Goal: Task Accomplishment & Management: Manage account settings

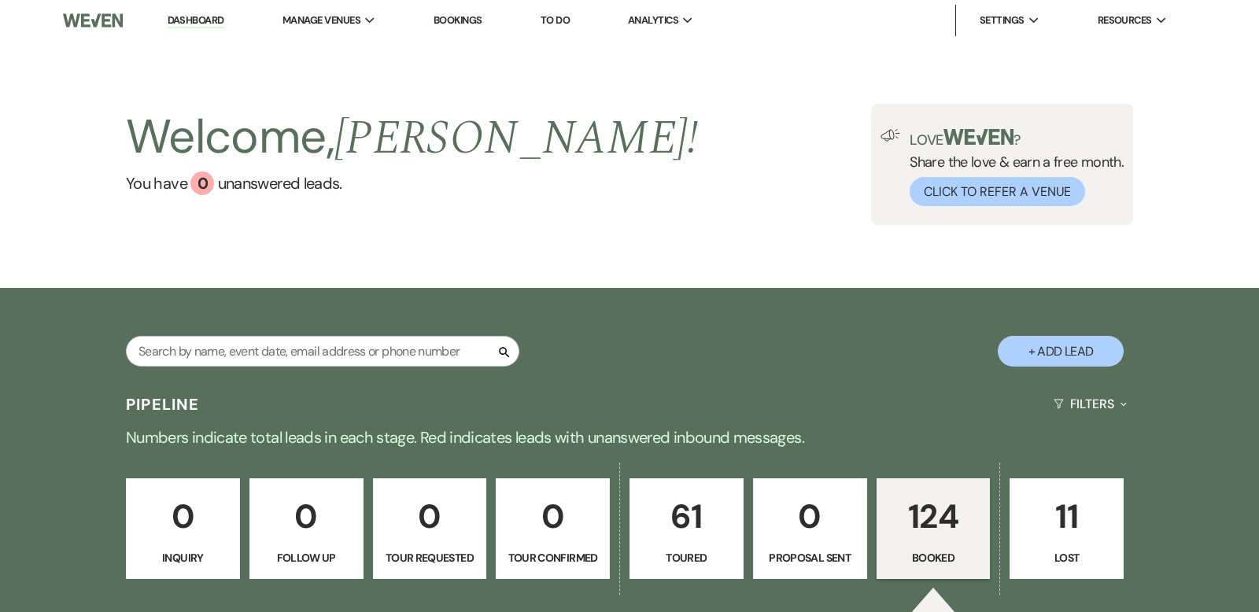
click at [221, 20] on link "Dashboard" at bounding box center [196, 20] width 57 height 15
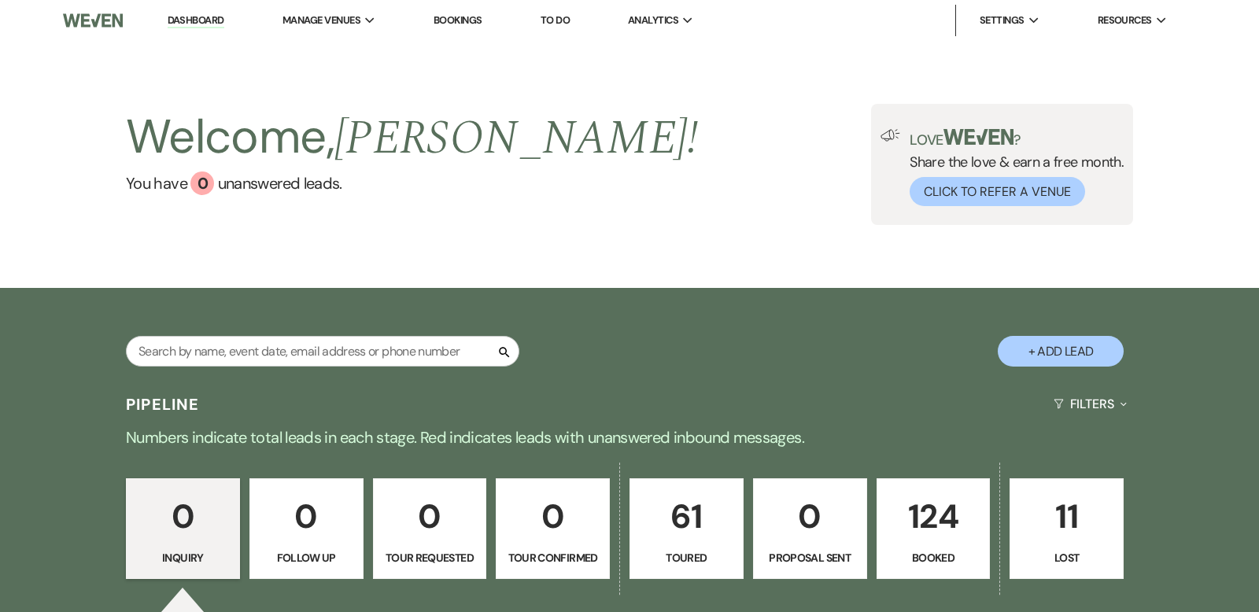
click at [927, 513] on p "124" at bounding box center [934, 516] width 94 height 53
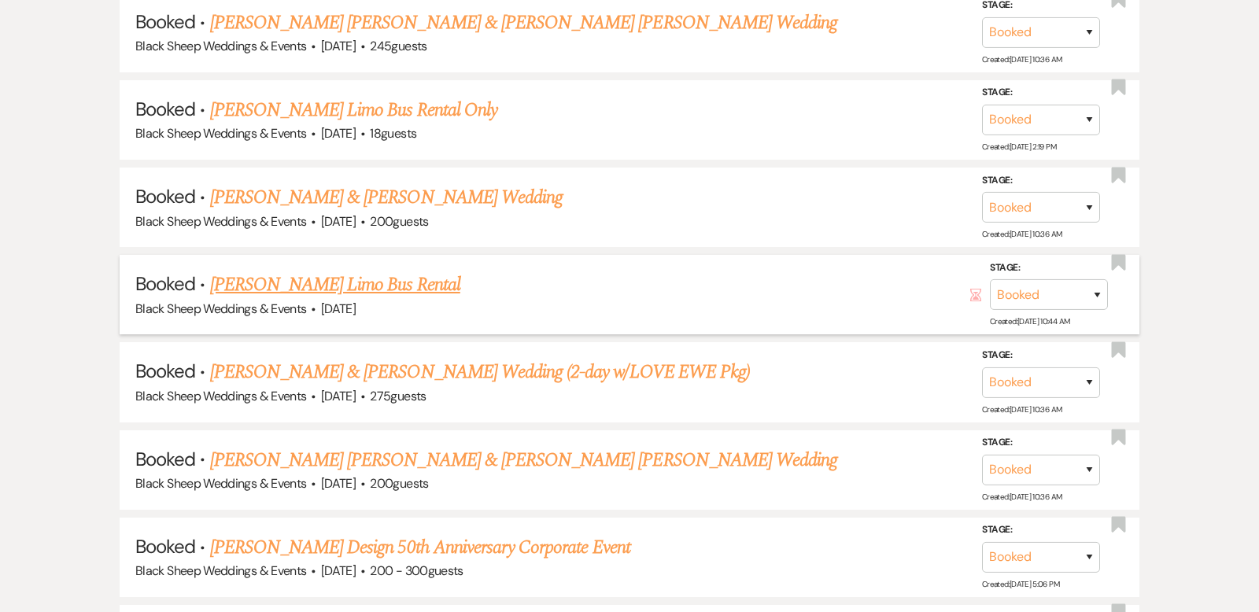
scroll to position [11129, 0]
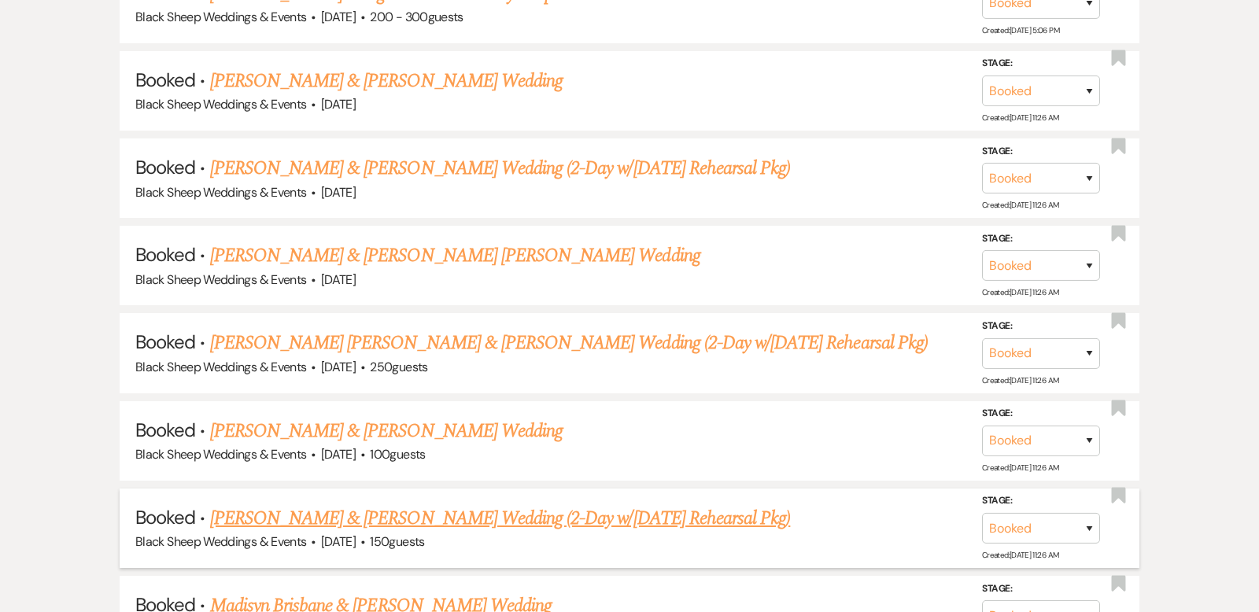
click at [363, 504] on link "[PERSON_NAME] & [PERSON_NAME] Wedding (2-Day w/[DATE] Rehearsal Pkg)" at bounding box center [500, 518] width 581 height 28
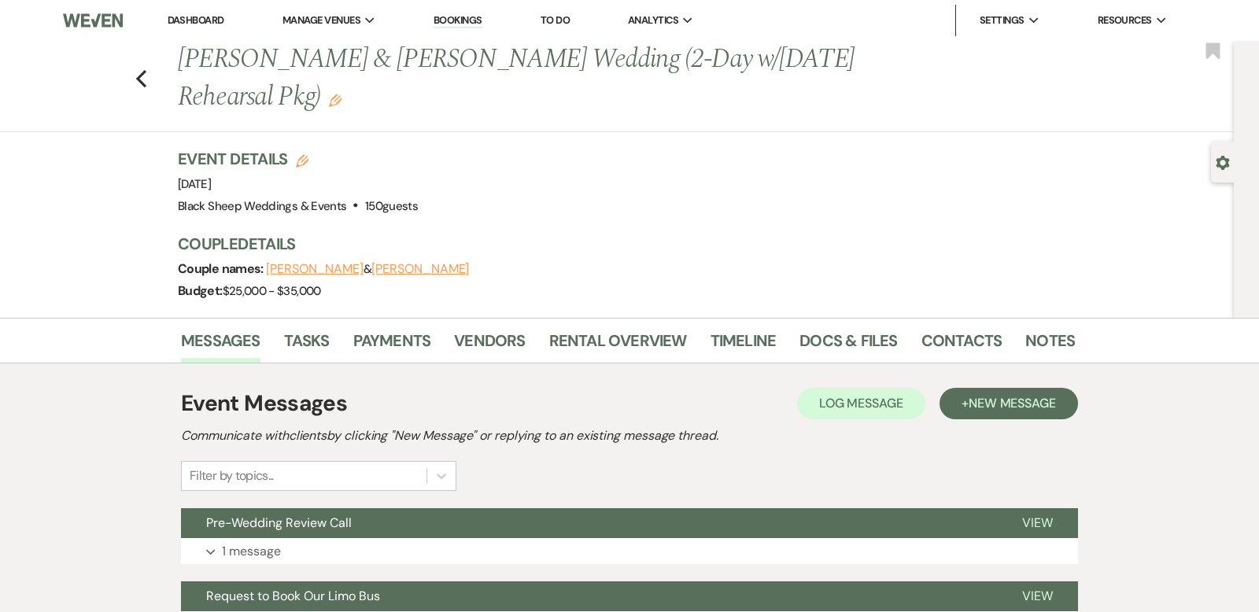
click at [307, 269] on button "[PERSON_NAME]" at bounding box center [315, 269] width 98 height 13
select select "1"
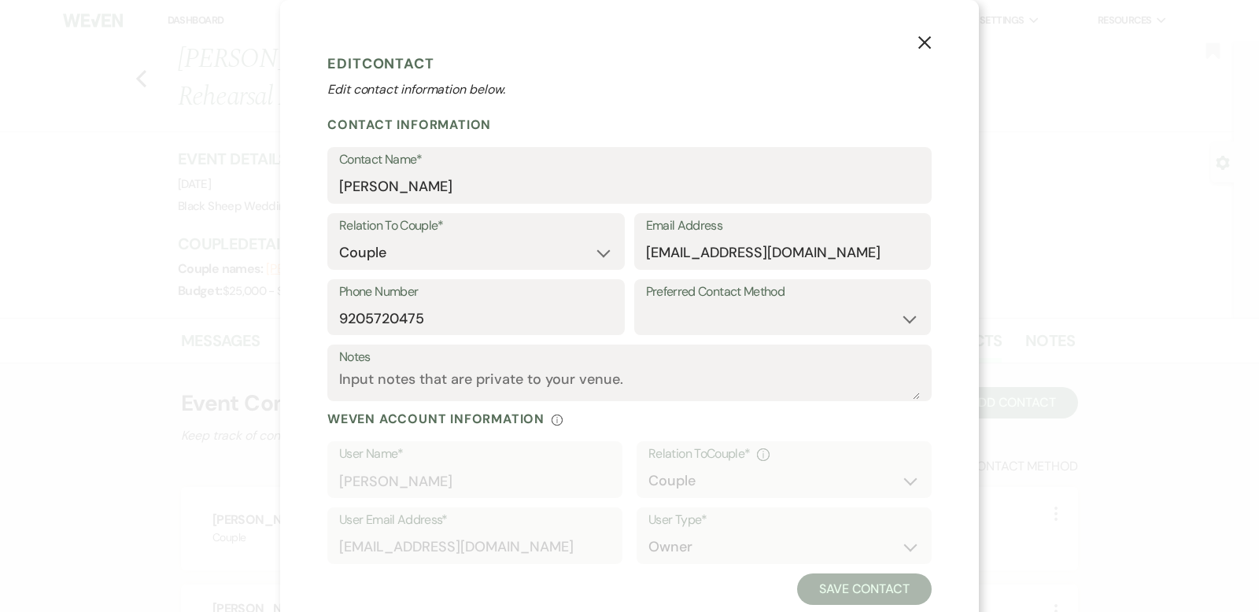
click at [928, 40] on use "button" at bounding box center [924, 42] width 13 height 13
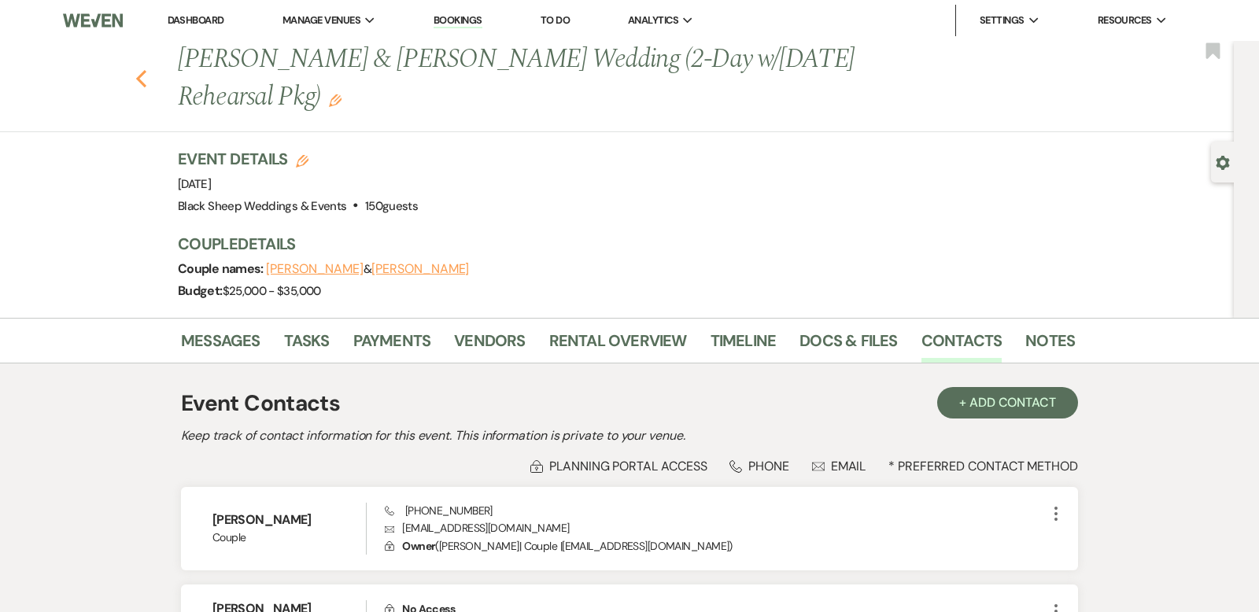
click at [140, 76] on use "button" at bounding box center [141, 78] width 10 height 17
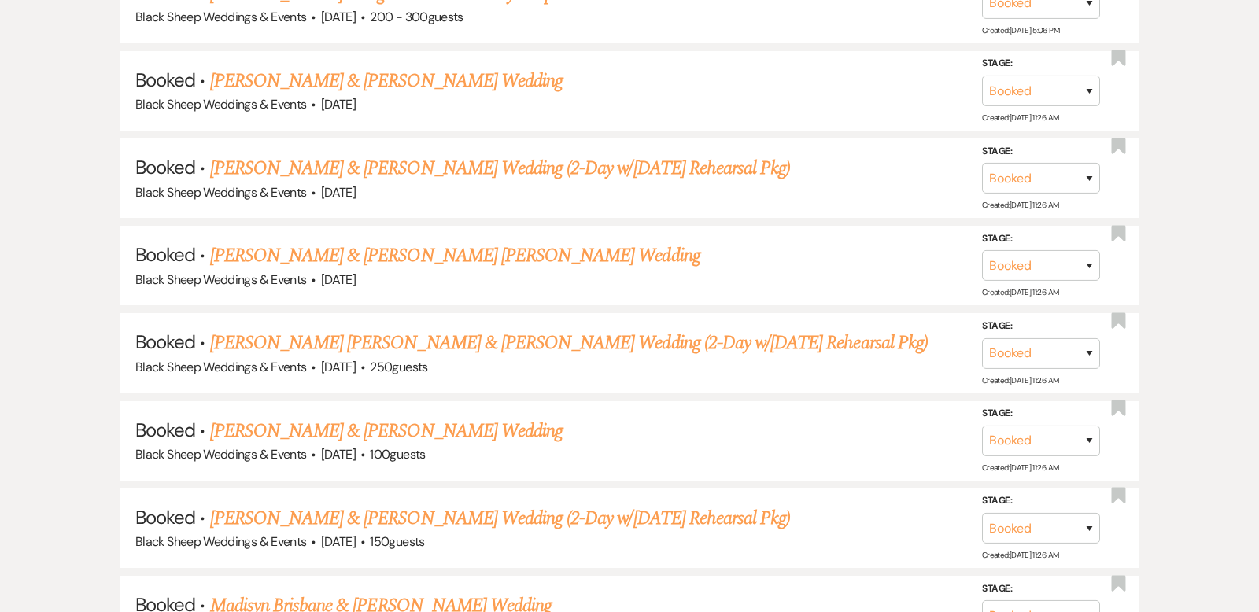
scroll to position [11130, 0]
click at [349, 592] on link "Madisyn Brisbane & [PERSON_NAME] Wedding" at bounding box center [381, 606] width 342 height 28
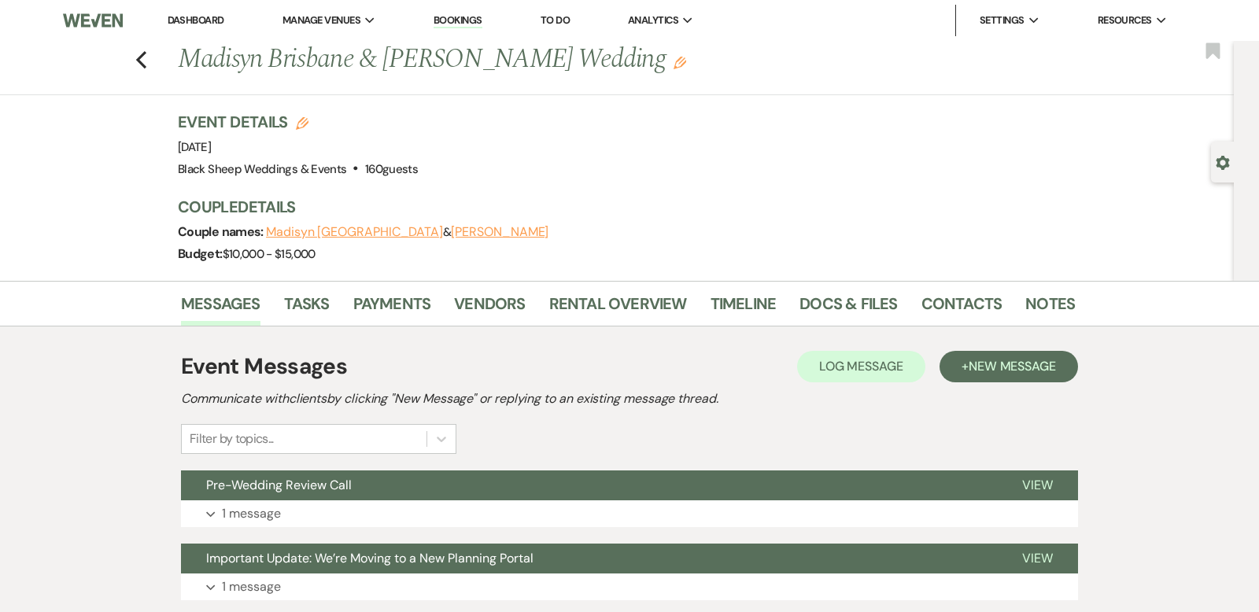
click at [327, 231] on button "Madisyn [GEOGRAPHIC_DATA]" at bounding box center [354, 232] width 177 height 13
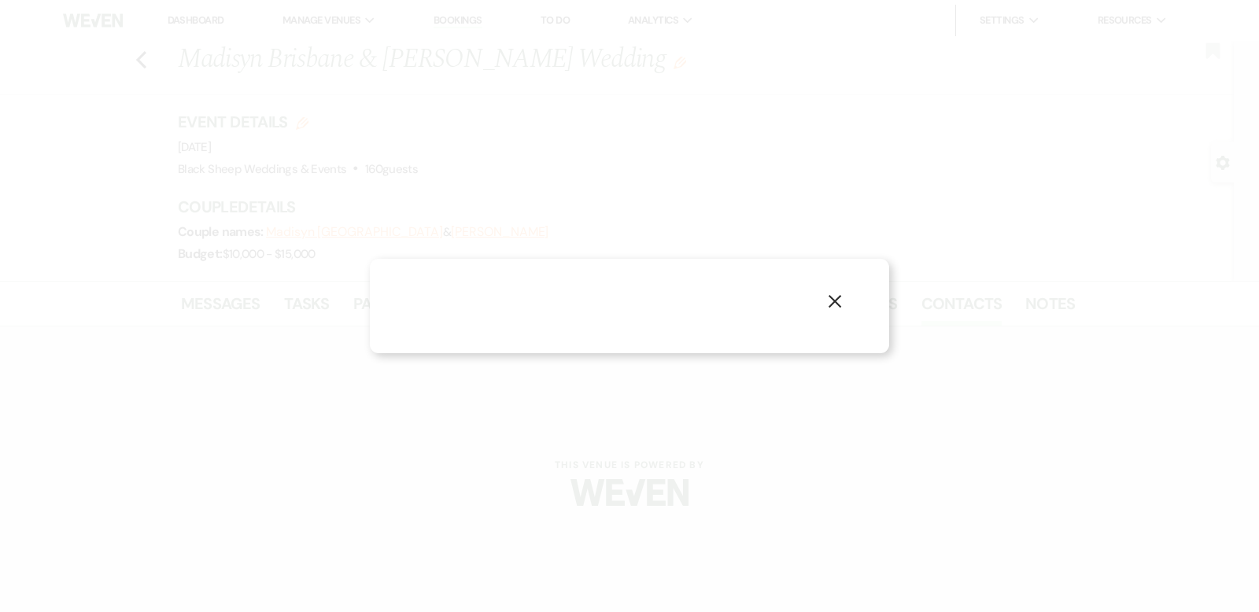
select select "1"
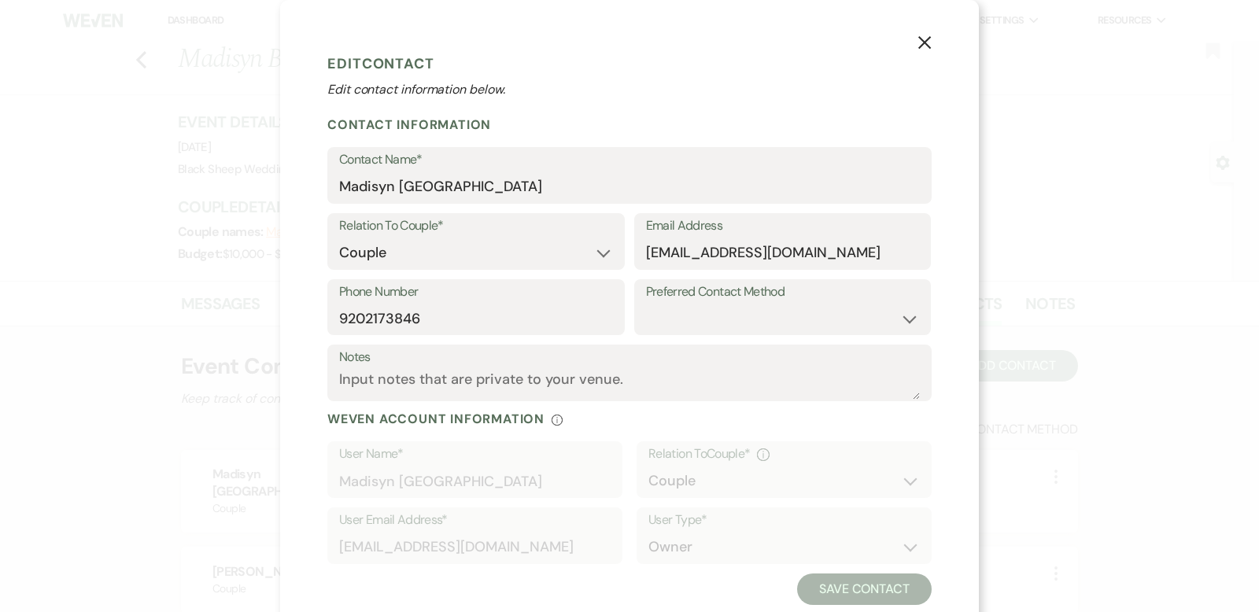
click at [924, 42] on use "button" at bounding box center [924, 42] width 13 height 13
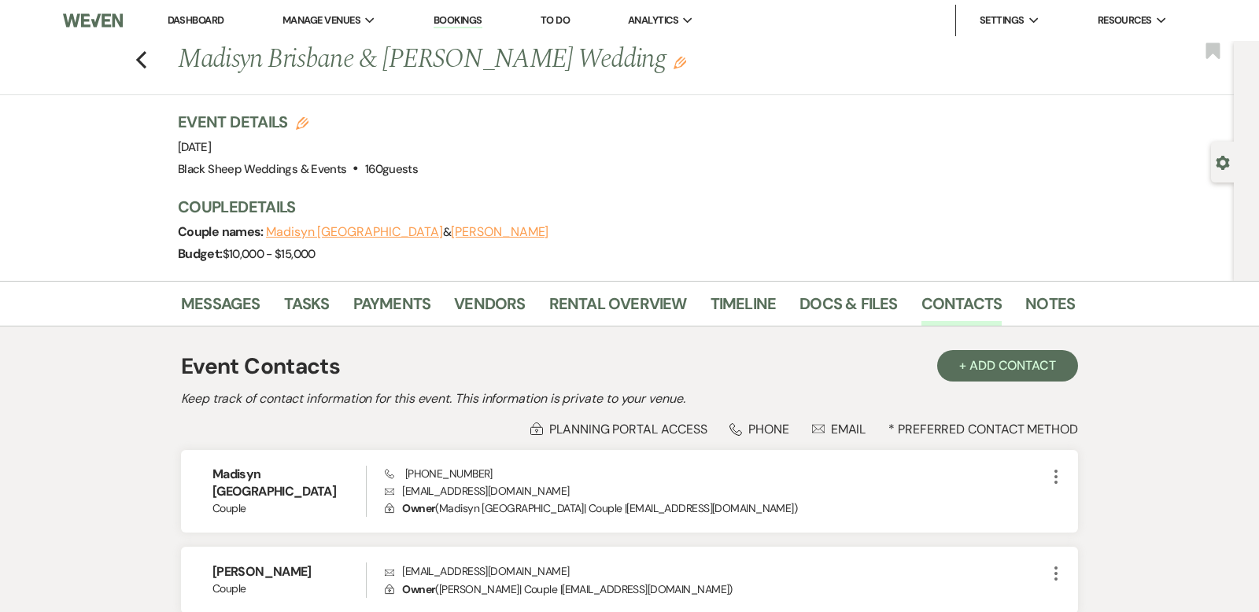
click at [451, 228] on button "[PERSON_NAME]" at bounding box center [500, 232] width 98 height 13
select select "1"
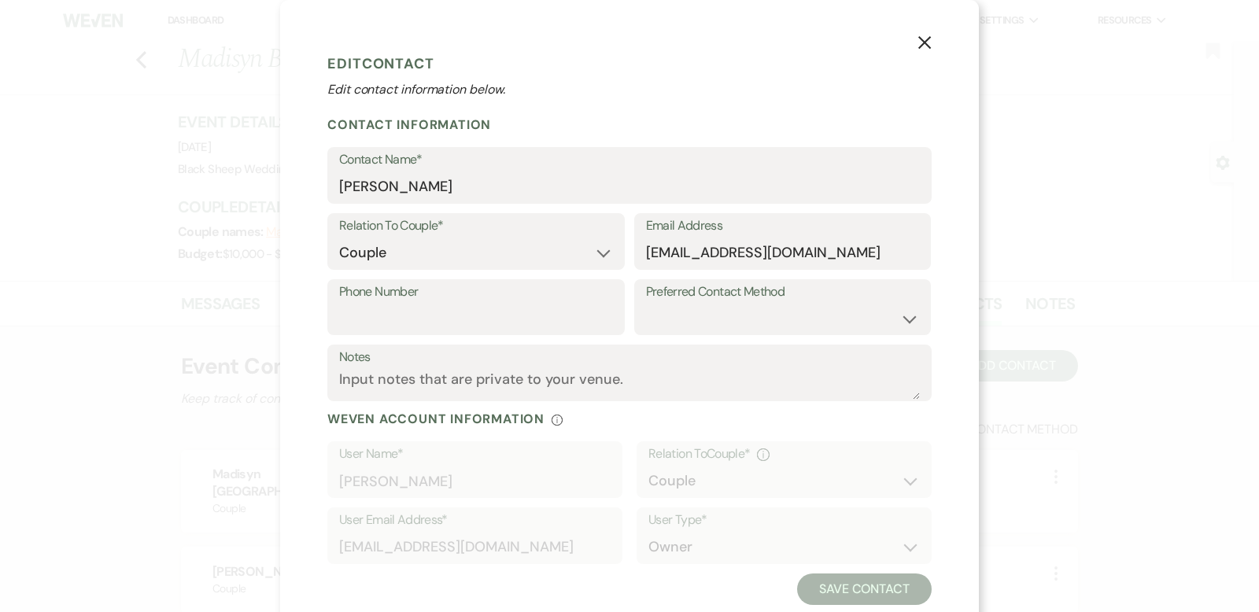
click at [927, 42] on icon "X" at bounding box center [924, 42] width 14 height 14
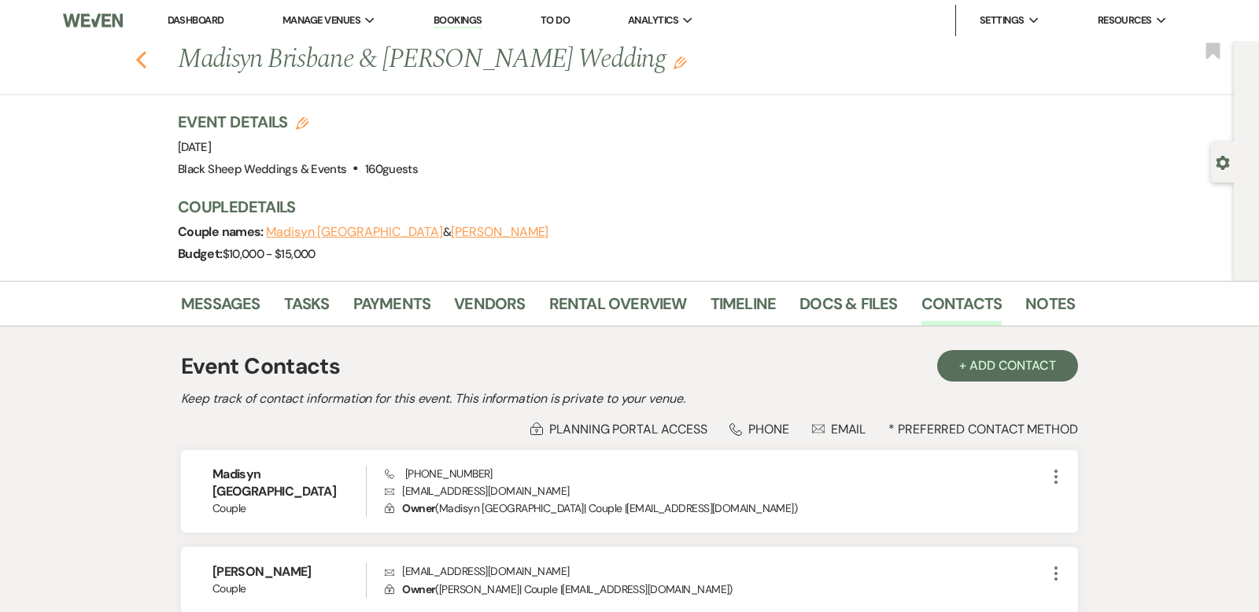
click at [139, 56] on icon "Previous" at bounding box center [141, 59] width 12 height 19
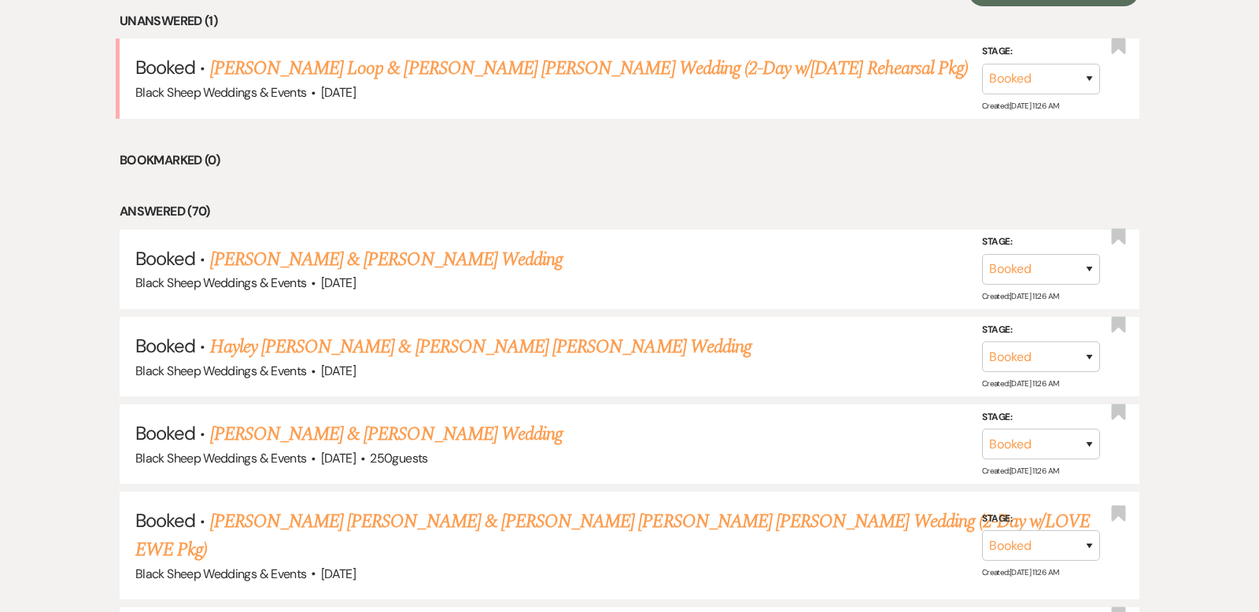
scroll to position [684, 0]
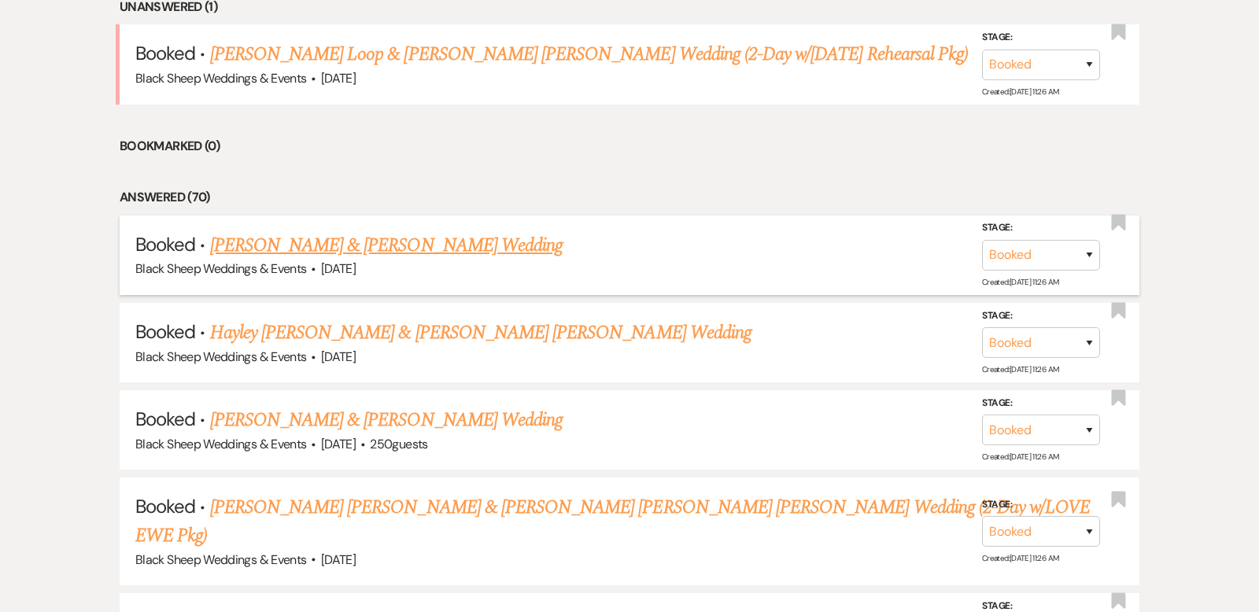
click at [363, 238] on link "[PERSON_NAME] & [PERSON_NAME] Wedding" at bounding box center [386, 245] width 352 height 28
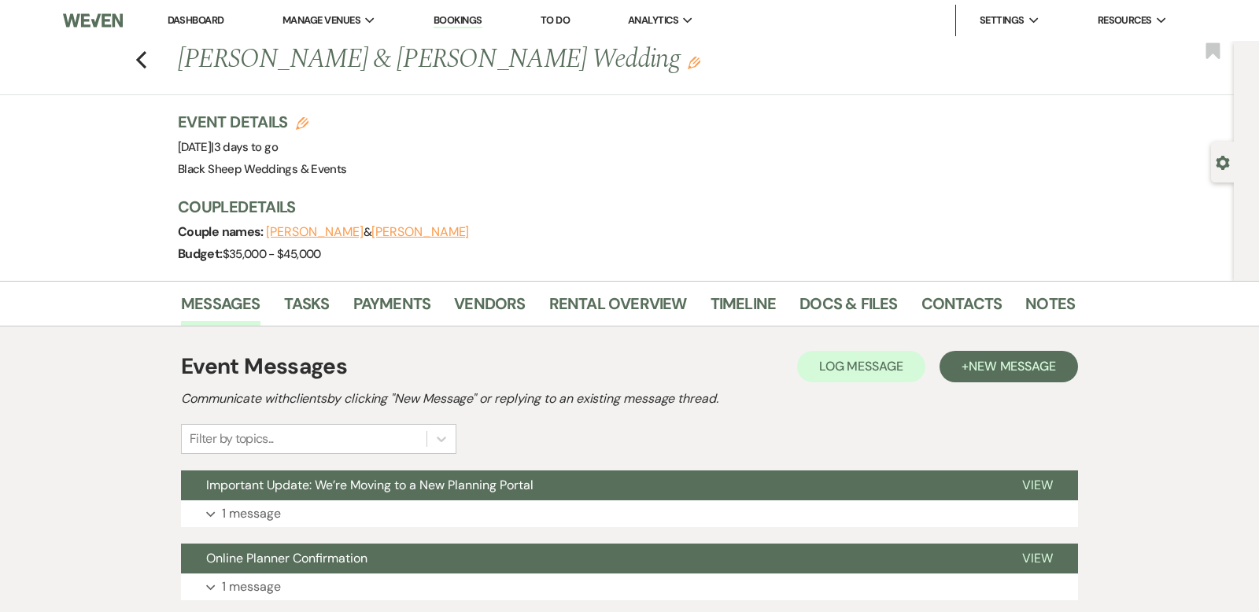
click at [333, 230] on button "[PERSON_NAME]" at bounding box center [315, 232] width 98 height 13
select select "1"
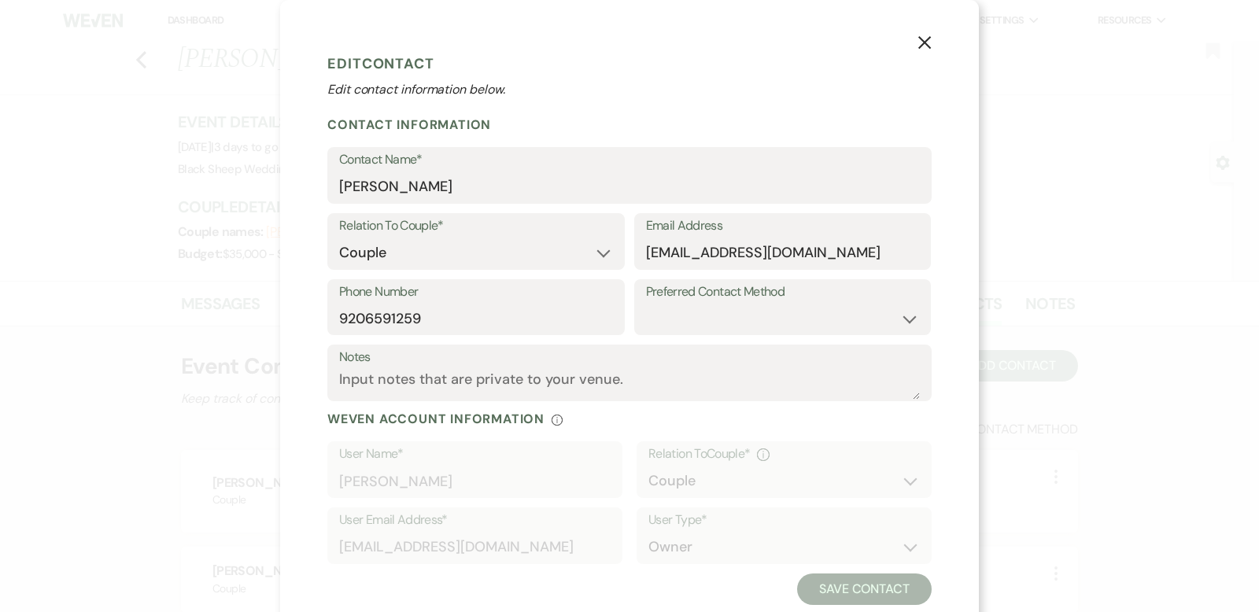
click at [921, 43] on icon "X" at bounding box center [924, 42] width 14 height 14
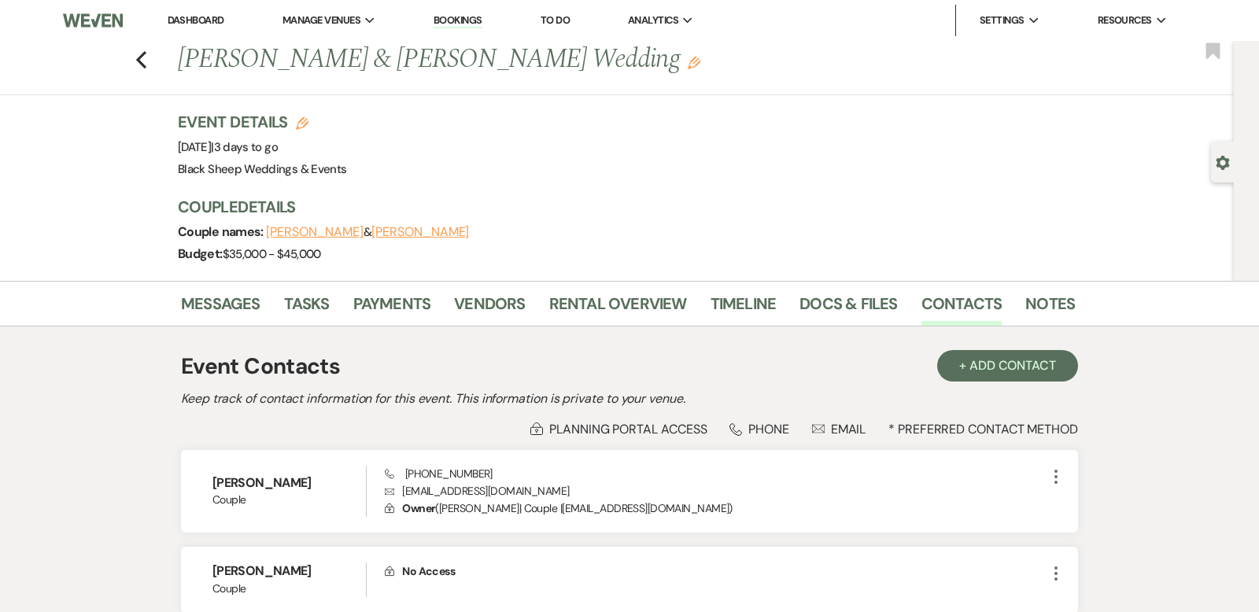
click at [430, 234] on button "[PERSON_NAME]" at bounding box center [420, 232] width 98 height 13
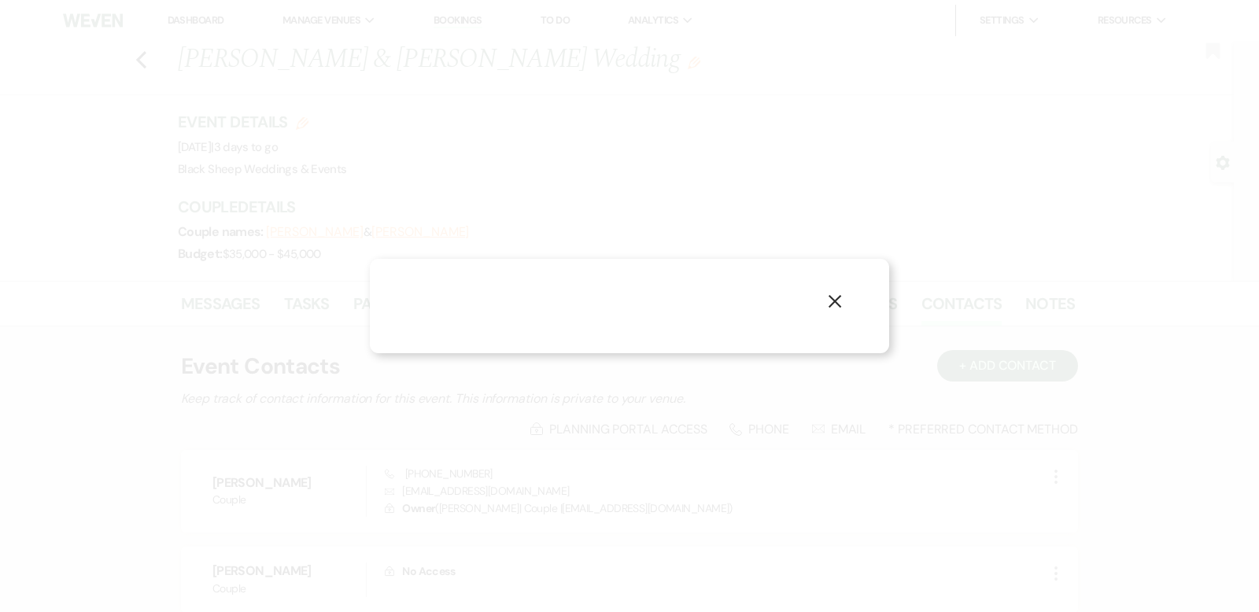
select select "1"
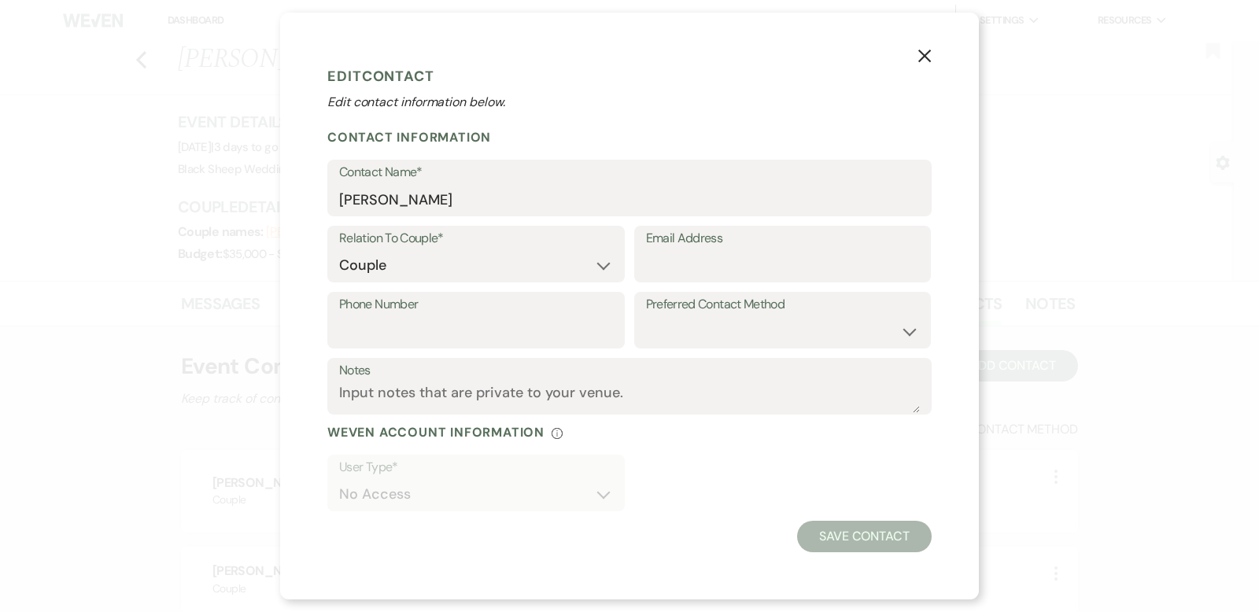
click at [922, 52] on icon "X" at bounding box center [924, 56] width 14 height 14
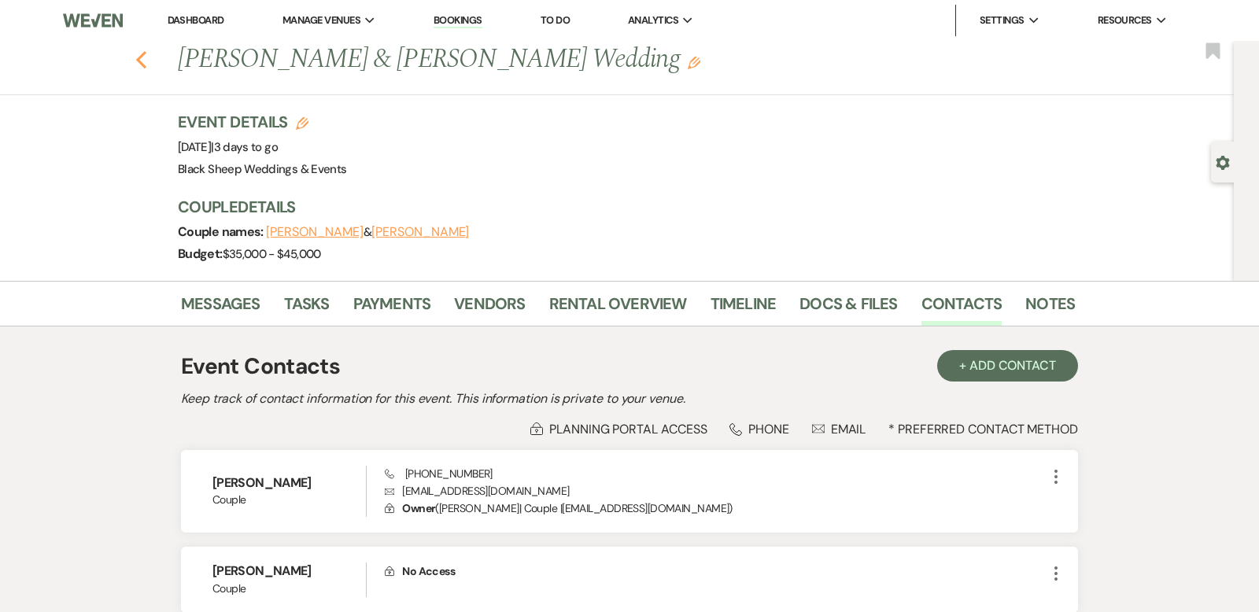
click at [138, 56] on icon "Previous" at bounding box center [141, 59] width 12 height 19
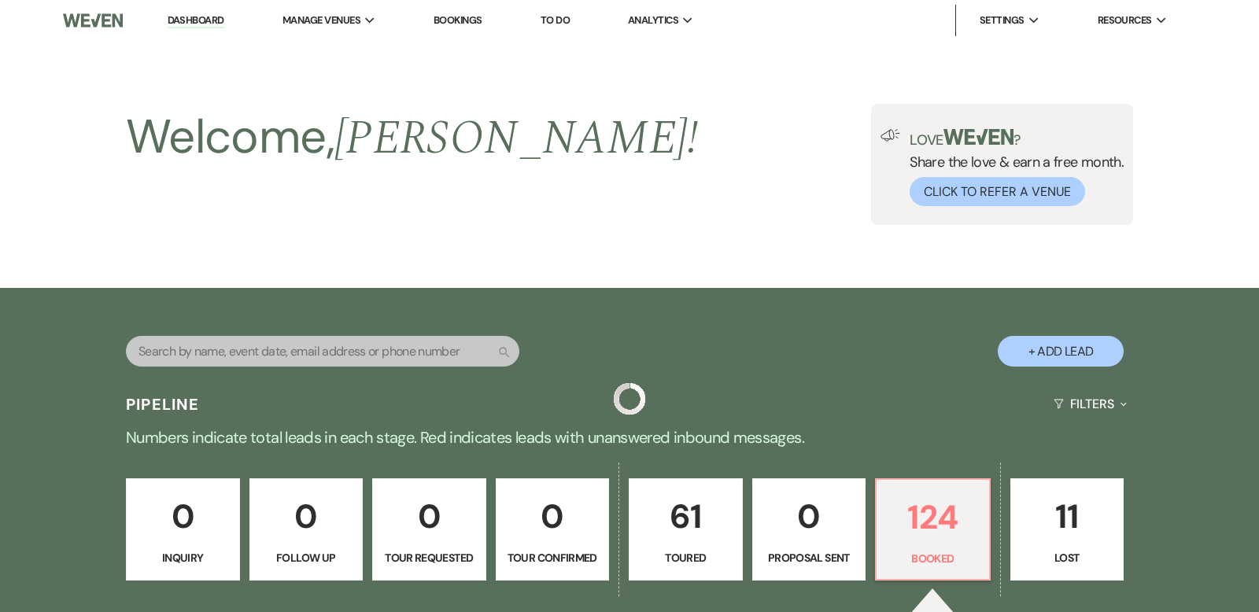
scroll to position [684, 0]
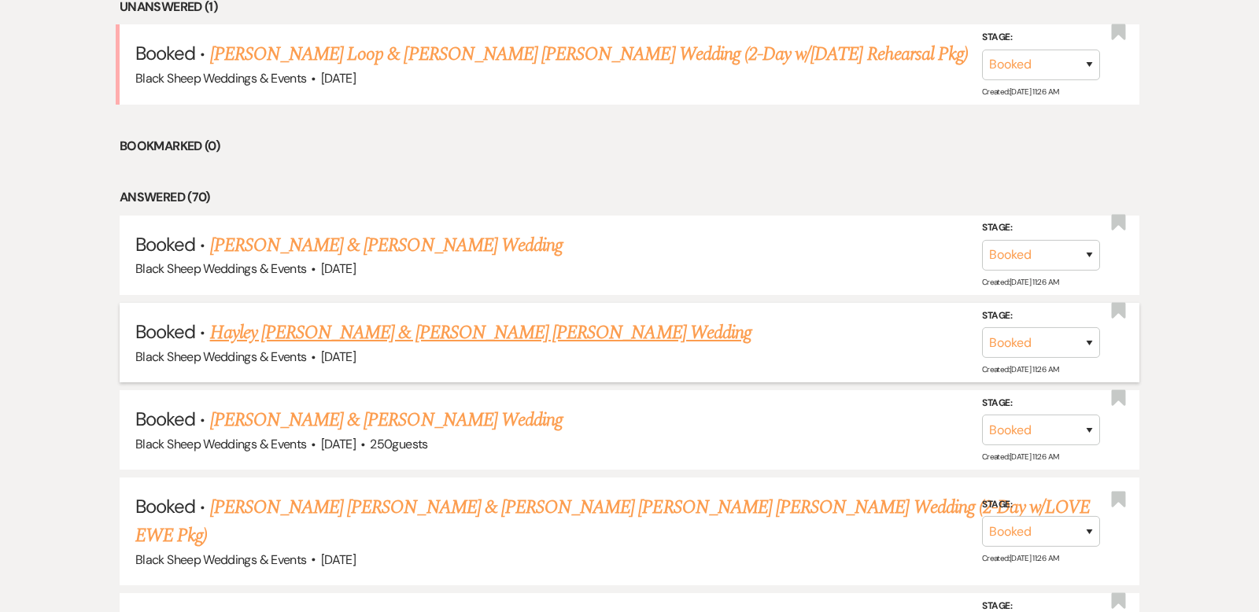
click at [360, 335] on link "Hayley [PERSON_NAME] & [PERSON_NAME] [PERSON_NAME] Wedding" at bounding box center [480, 333] width 541 height 28
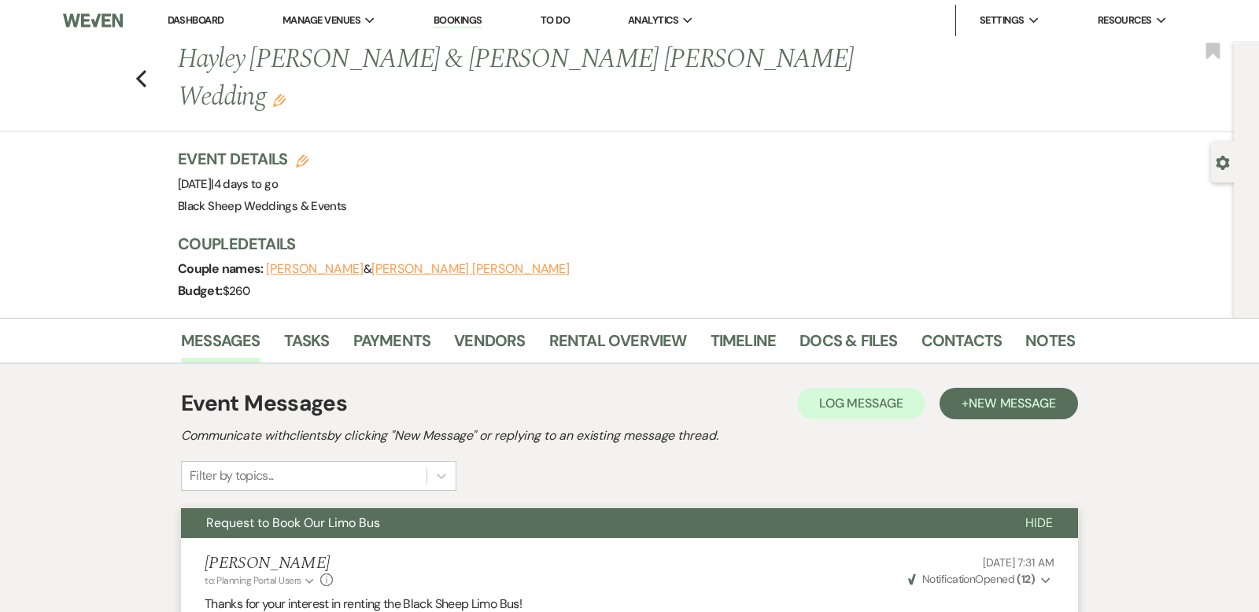
click at [1046, 508] on button "Hide" at bounding box center [1039, 523] width 78 height 30
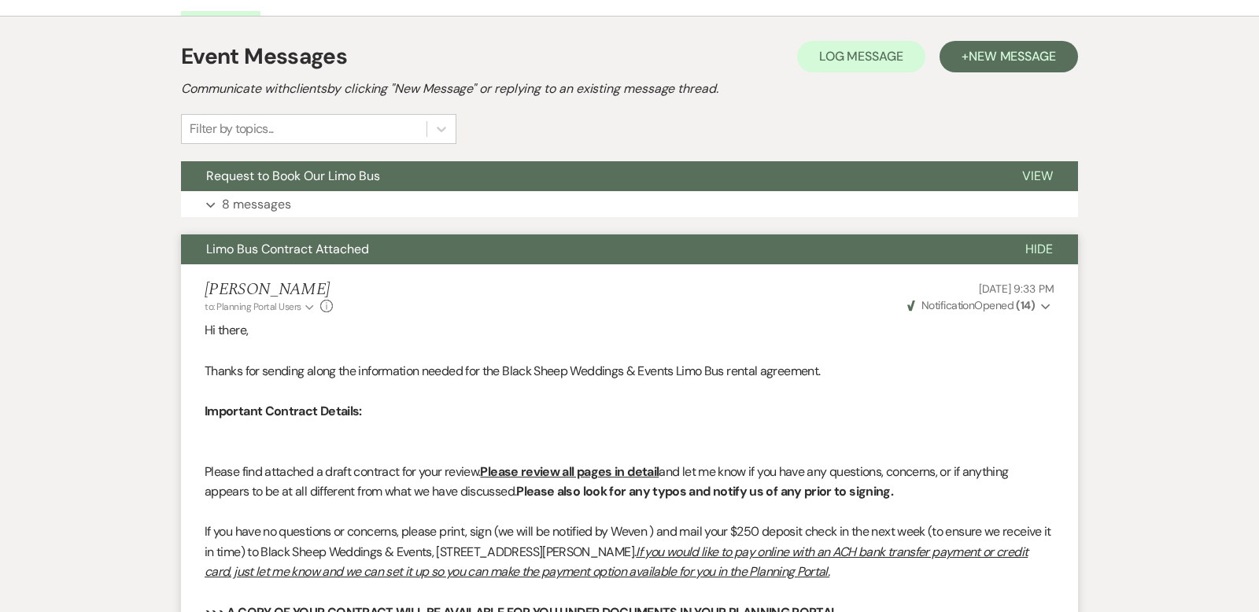
scroll to position [352, 0]
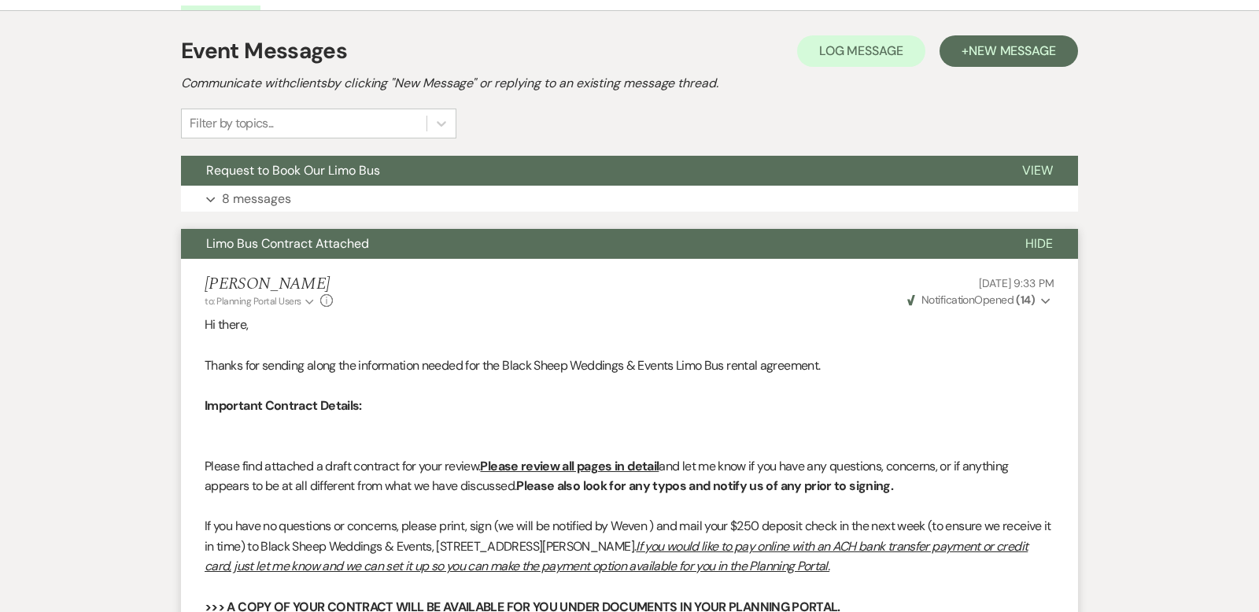
click at [1035, 235] on span "Hide" at bounding box center [1039, 243] width 28 height 17
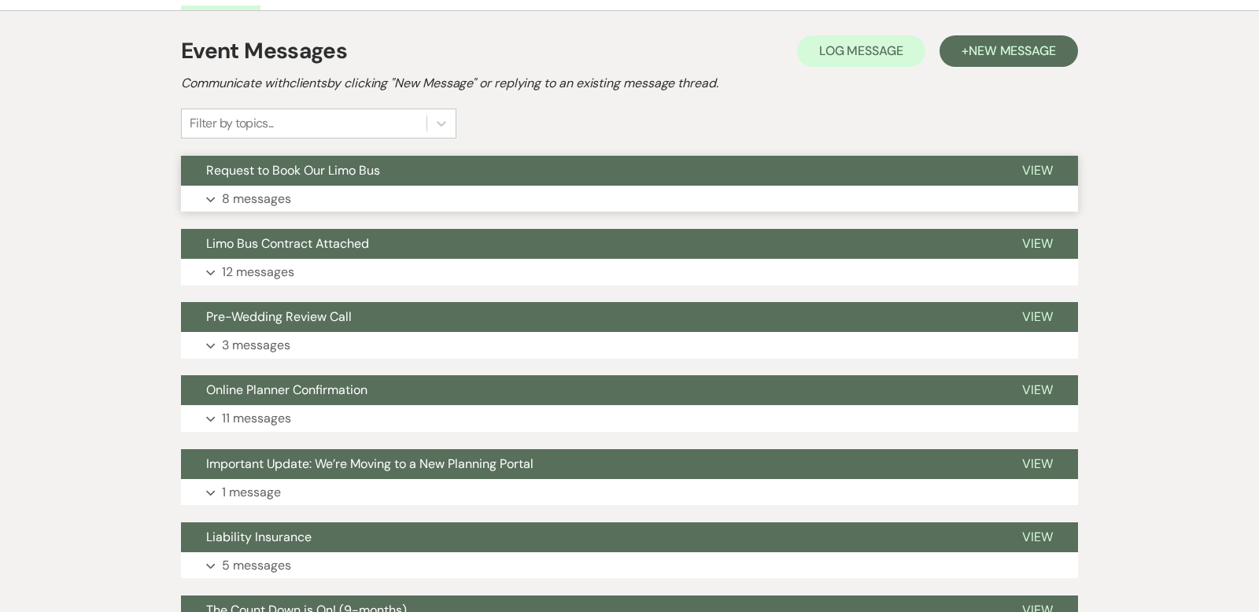
click at [208, 197] on icon "Expand" at bounding box center [210, 200] width 9 height 6
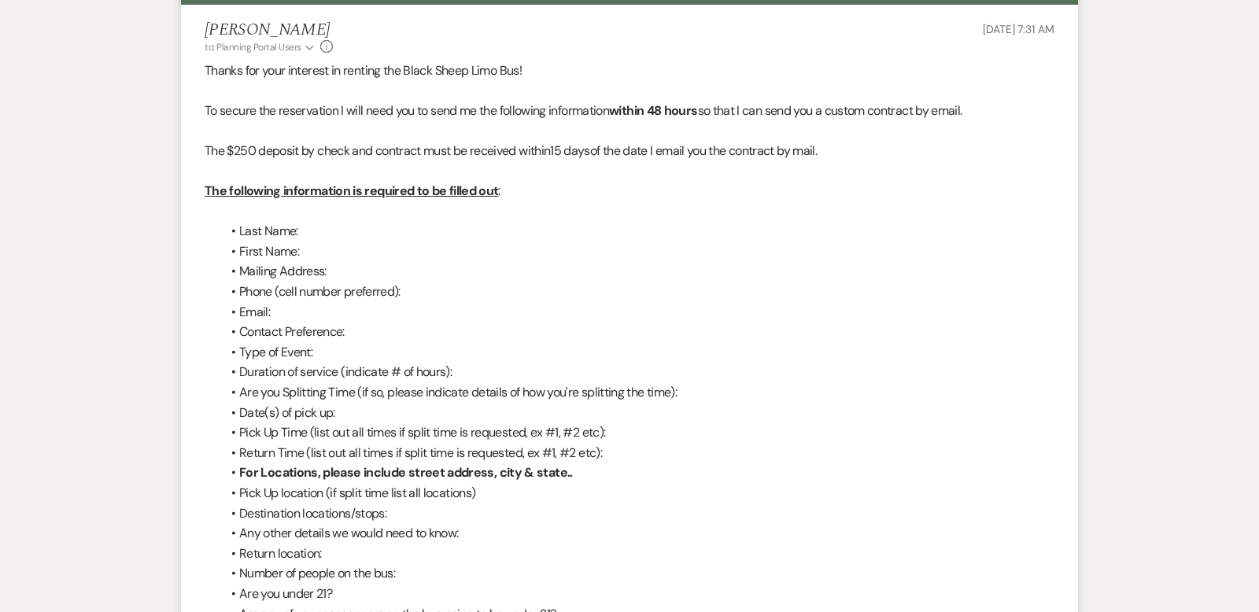
scroll to position [0, 0]
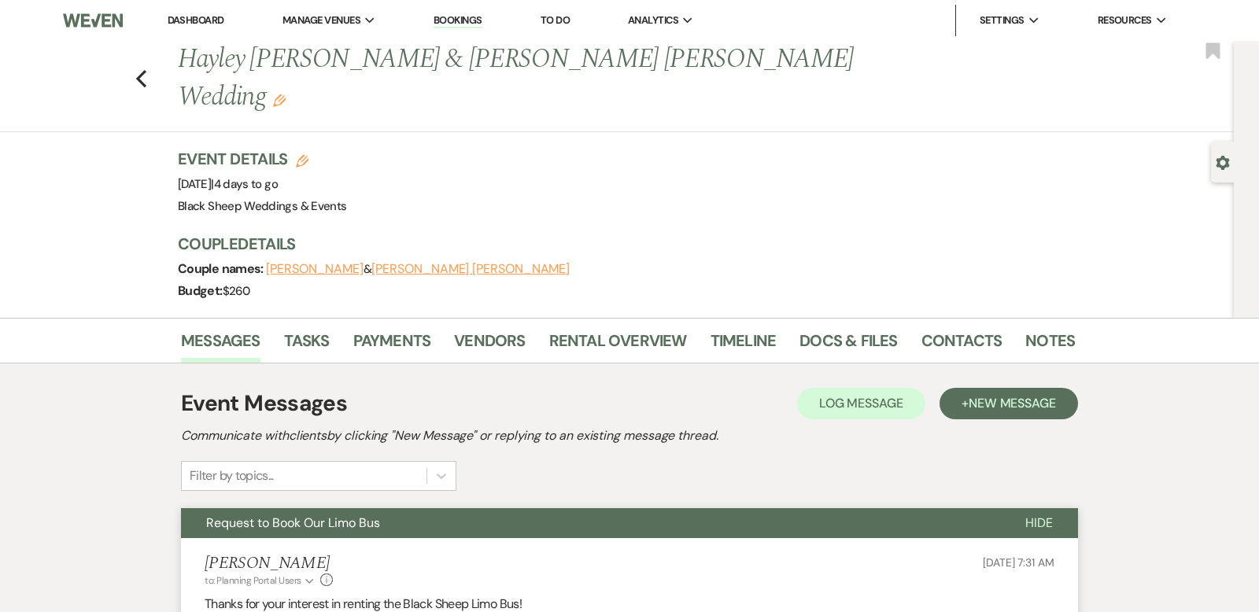
click at [1040, 515] on span "Hide" at bounding box center [1039, 523] width 28 height 17
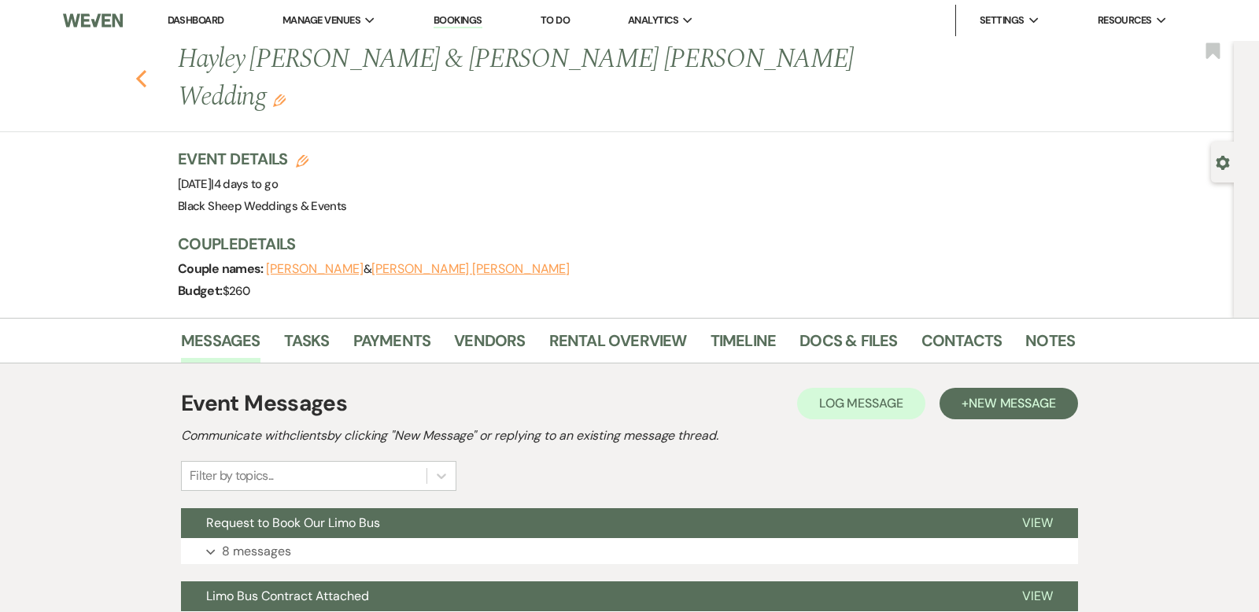
click at [145, 70] on use "button" at bounding box center [141, 78] width 10 height 17
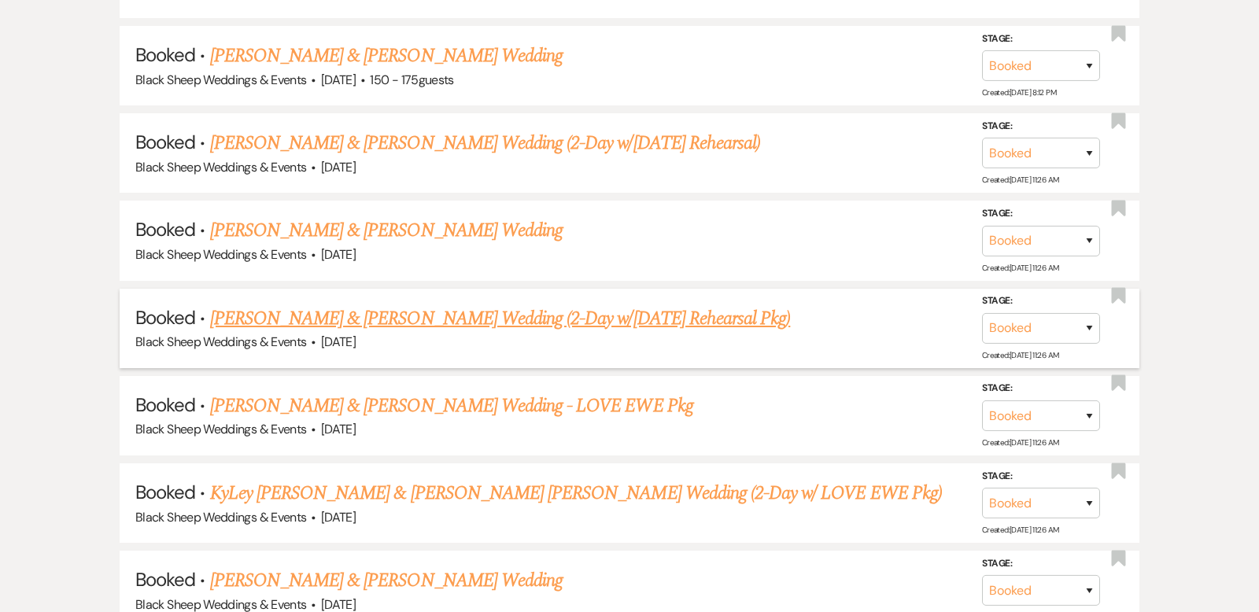
scroll to position [1247, 0]
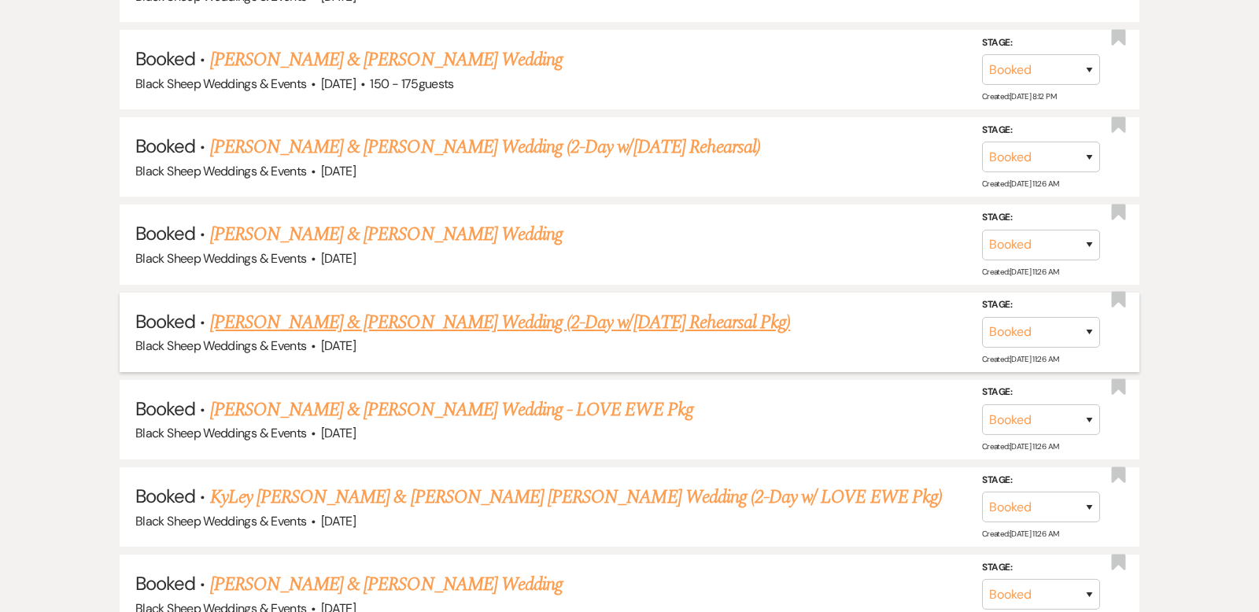
click at [356, 308] on link "[PERSON_NAME] & [PERSON_NAME] Wedding (2-Day w/[DATE] Rehearsal Pkg)" at bounding box center [500, 322] width 581 height 28
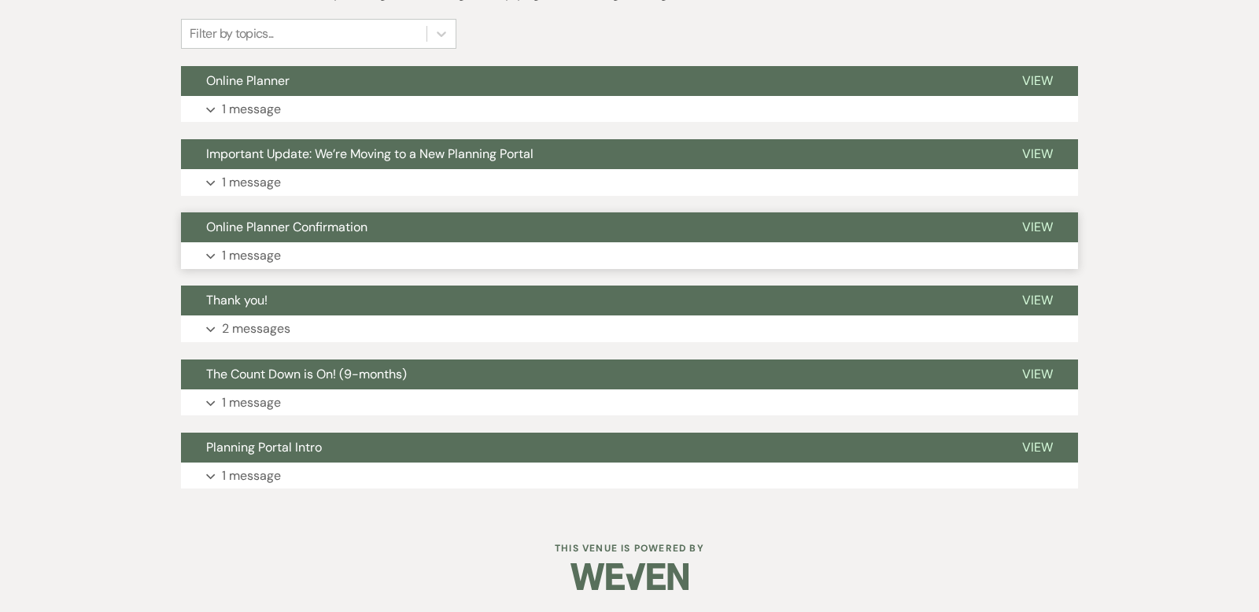
scroll to position [442, 0]
click at [212, 108] on use "button" at bounding box center [210, 110] width 9 height 6
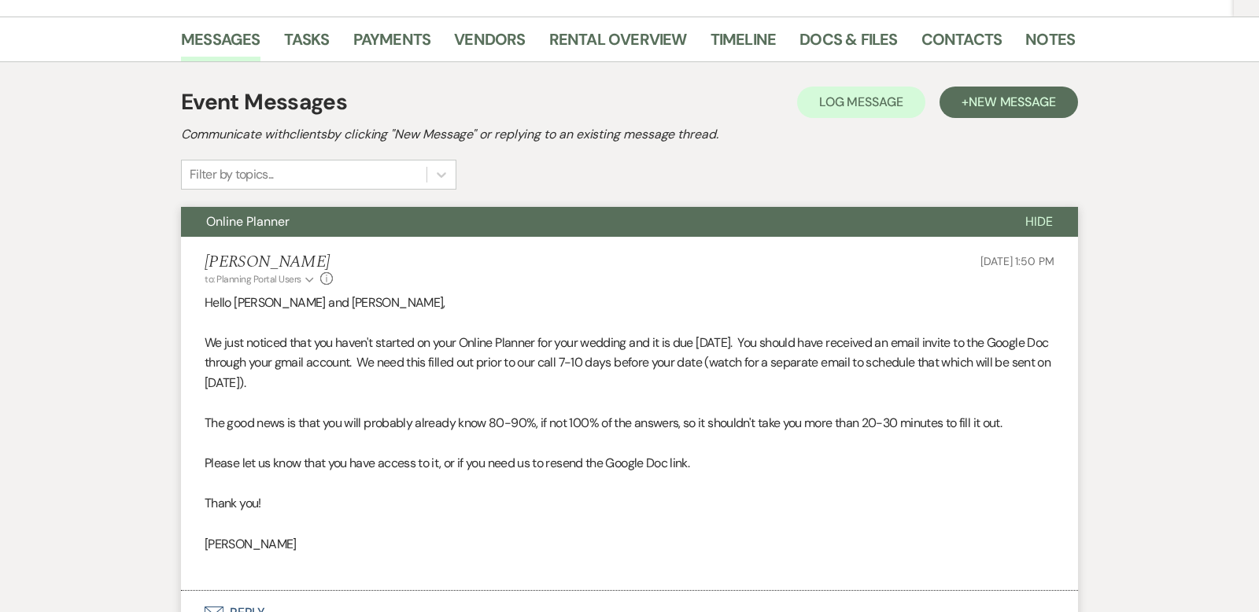
scroll to position [0, 0]
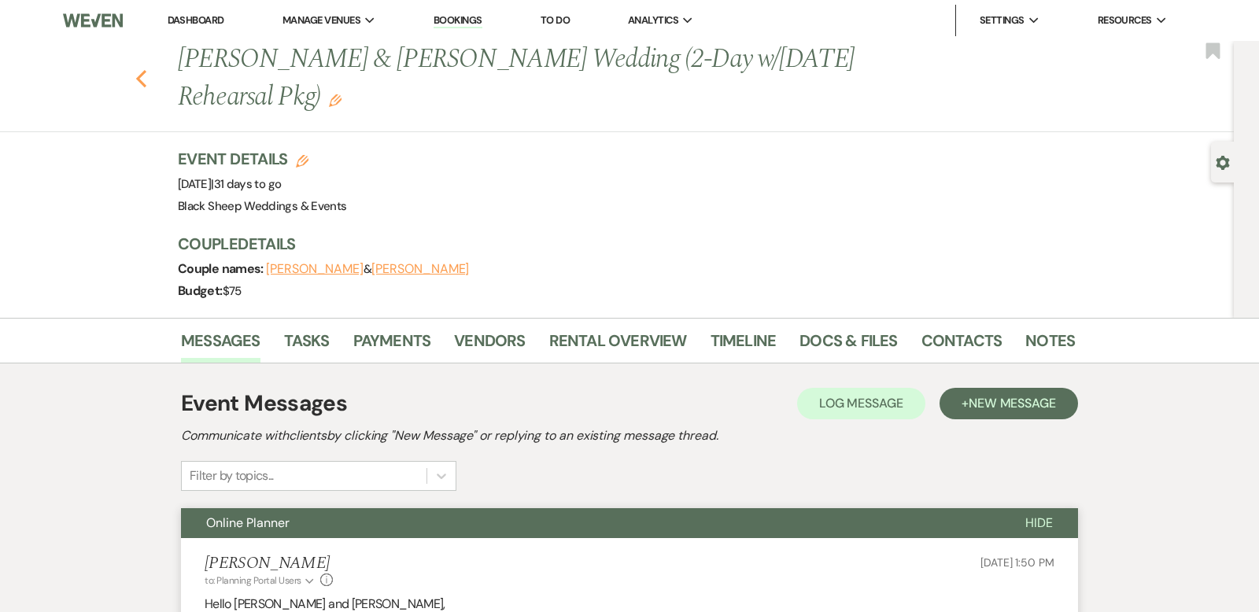
click at [142, 73] on use "button" at bounding box center [141, 78] width 10 height 17
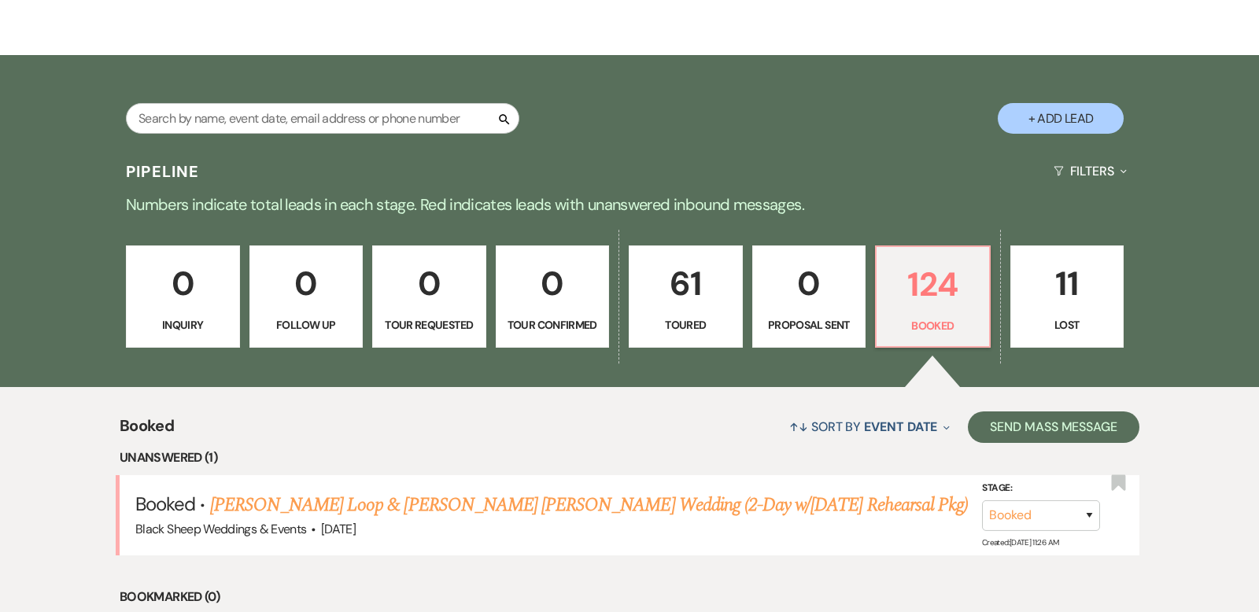
scroll to position [217, 0]
